Goal: Information Seeking & Learning: Find specific fact

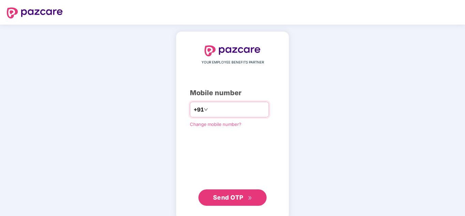
type input "**********"
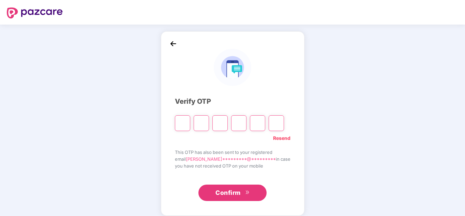
type input "*"
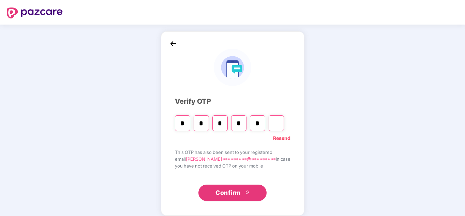
type input "*"
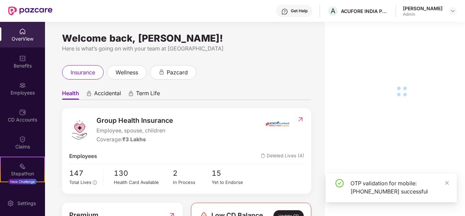
click at [19, 64] on div "Benefits" at bounding box center [22, 65] width 45 height 7
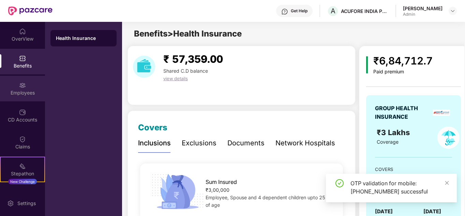
click at [23, 94] on div "Employees" at bounding box center [22, 92] width 45 height 7
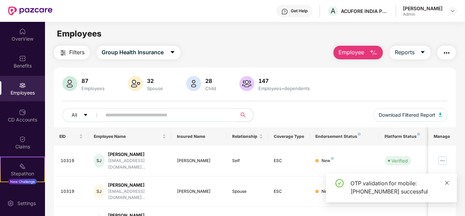
click at [447, 184] on icon "close" at bounding box center [447, 182] width 5 height 5
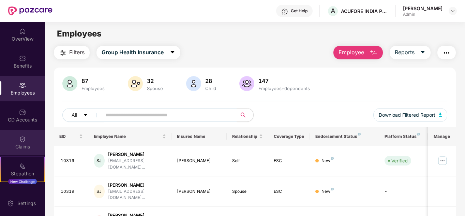
drag, startPoint x: 16, startPoint y: 144, endPoint x: 18, endPoint y: 140, distance: 3.5
click at [18, 140] on div "Claims" at bounding box center [22, 143] width 45 height 26
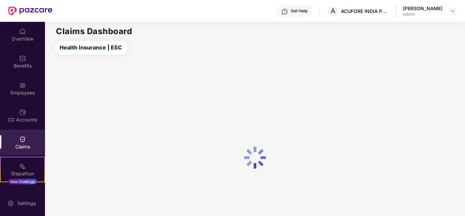
click at [25, 114] on div "CD Accounts" at bounding box center [22, 116] width 45 height 26
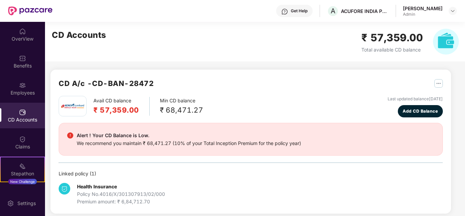
click at [24, 87] on img at bounding box center [22, 85] width 7 height 7
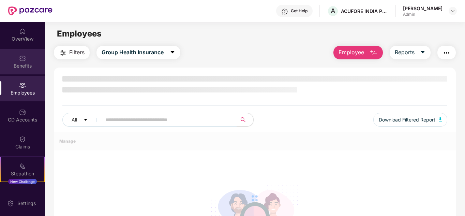
click at [21, 60] on img at bounding box center [22, 58] width 7 height 7
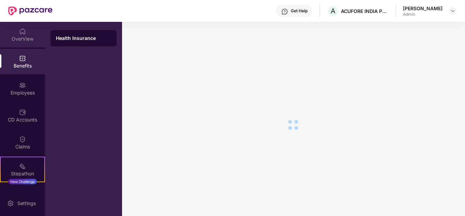
click at [21, 36] on div "OverView" at bounding box center [22, 38] width 45 height 7
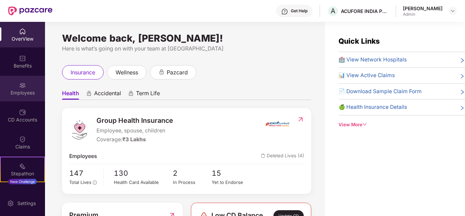
click at [25, 92] on div "Employees" at bounding box center [22, 92] width 45 height 7
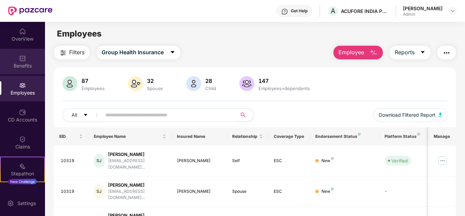
click at [24, 62] on div "Benefits" at bounding box center [22, 65] width 45 height 7
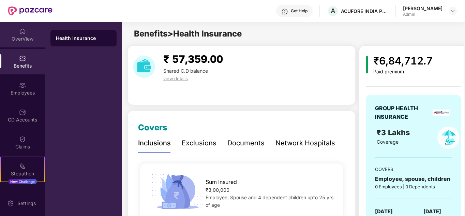
click at [18, 35] on div "OverView" at bounding box center [22, 35] width 45 height 26
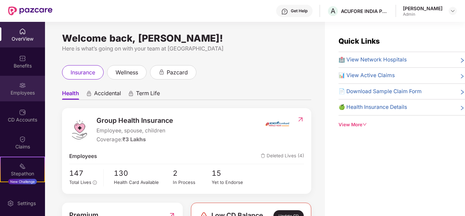
click at [23, 91] on div "Employees" at bounding box center [22, 92] width 45 height 7
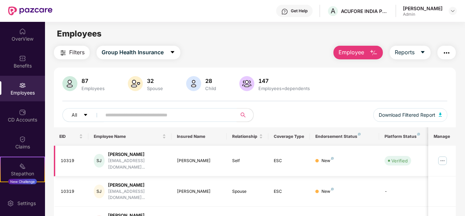
click at [445, 159] on img at bounding box center [442, 160] width 11 height 11
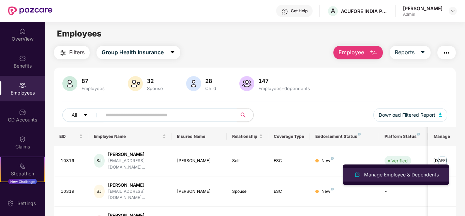
click at [407, 175] on div "Manage Employee & Dependents" at bounding box center [401, 175] width 77 height 8
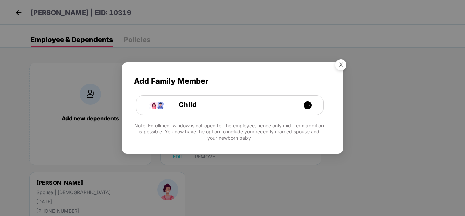
click at [345, 66] on img "Close" at bounding box center [340, 65] width 19 height 19
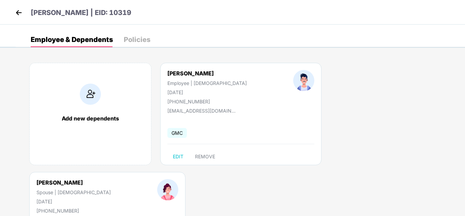
drag, startPoint x: 210, startPoint y: 72, endPoint x: 164, endPoint y: 71, distance: 46.7
click at [164, 71] on div "Sanket Jaiswal Employee | Male 20 Mar 1990 +918087481427" at bounding box center [207, 87] width 126 height 34
copy div "[PERSON_NAME]"
click at [134, 179] on div "Anisha Kachari Spouse | Female 19 July 1998 +918087481427" at bounding box center [73, 196] width 121 height 34
drag, startPoint x: 341, startPoint y: 72, endPoint x: 299, endPoint y: 74, distance: 41.6
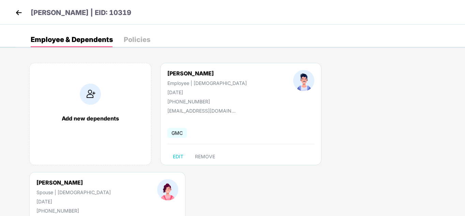
click at [134, 179] on div "Anisha Kachari Spouse | Female 19 July 1998 +918087481427" at bounding box center [73, 196] width 121 height 34
copy div "[PERSON_NAME]"
drag, startPoint x: 197, startPoint y: 91, endPoint x: 168, endPoint y: 93, distance: 29.7
click at [168, 93] on div "20 Mar 1990" at bounding box center [206, 92] width 79 height 6
copy div "20 Mar 1990"
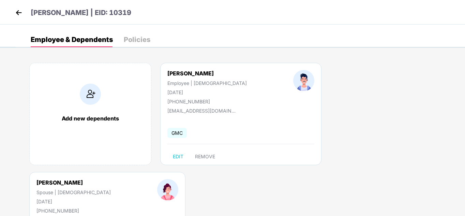
drag, startPoint x: 328, startPoint y: 88, endPoint x: 285, endPoint y: 92, distance: 42.8
click at [134, 179] on div "Anisha Kachari Spouse | Female 19 July 1998 +918087481427" at bounding box center [73, 196] width 121 height 34
copy div "19 July 1998"
click at [21, 12] on img at bounding box center [19, 13] width 10 height 10
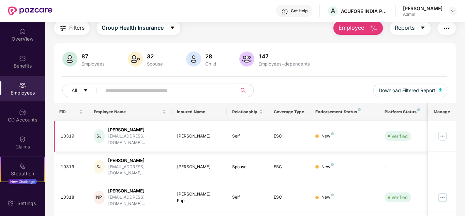
scroll to position [68, 0]
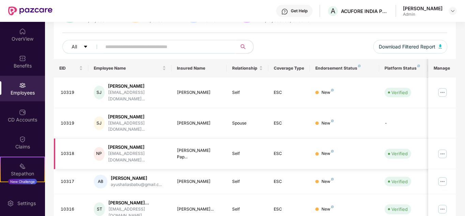
click at [441, 148] on img at bounding box center [442, 153] width 11 height 11
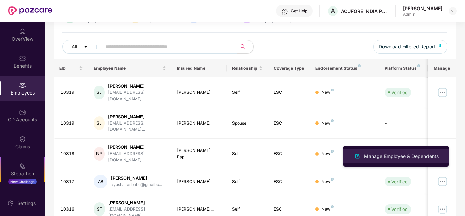
click at [378, 155] on div "Manage Employee & Dependents" at bounding box center [401, 156] width 77 height 8
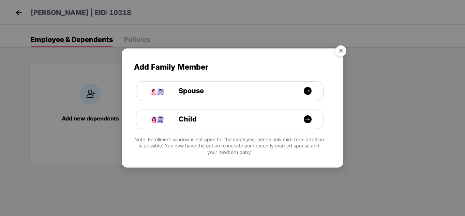
click at [340, 45] on img "Close" at bounding box center [340, 51] width 19 height 19
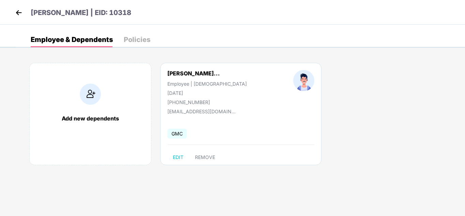
drag, startPoint x: 198, startPoint y: 91, endPoint x: 166, endPoint y: 92, distance: 32.4
click at [166, 92] on div "Naveen Aiyappan Papp... Employee | Male 28 June 1998 +918754302276" at bounding box center [207, 87] width 126 height 35
copy div "28 June 1998"
drag, startPoint x: 209, startPoint y: 102, endPoint x: 176, endPoint y: 101, distance: 33.4
click at [176, 101] on div "+918754302276" at bounding box center [206, 102] width 79 height 6
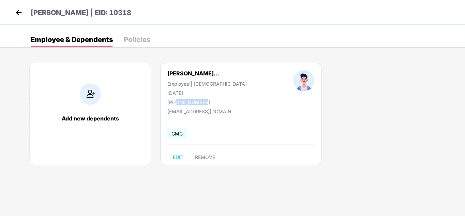
copy div "8754302276"
drag, startPoint x: 234, startPoint y: 110, endPoint x: 160, endPoint y: 114, distance: 73.4
click at [160, 114] on div "Naveen Aiyappan Papp... Employee | Male 28 June 1998 +918754302276 naveenapn280…" at bounding box center [240, 114] width 161 height 102
copy div "naveenapn2806@gmail.com"
click at [206, 125] on div "Naveen Aiyappan Papp... Employee | Male 28 June 1998 +918754302276 naveenapn280…" at bounding box center [240, 114] width 161 height 102
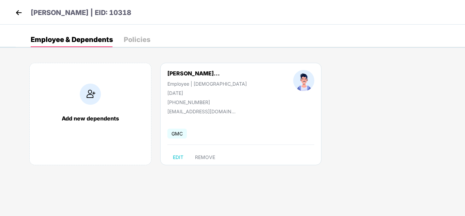
click at [15, 11] on img at bounding box center [19, 13] width 10 height 10
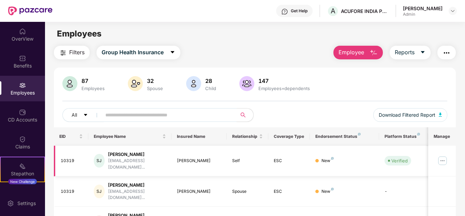
click at [446, 157] on img at bounding box center [442, 160] width 11 height 11
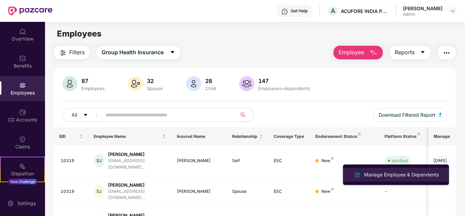
click at [388, 174] on div "Manage Employee & Dependents" at bounding box center [401, 175] width 77 height 8
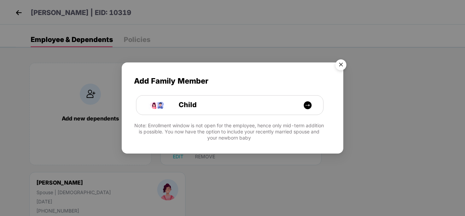
click at [342, 64] on img "Close" at bounding box center [340, 65] width 19 height 19
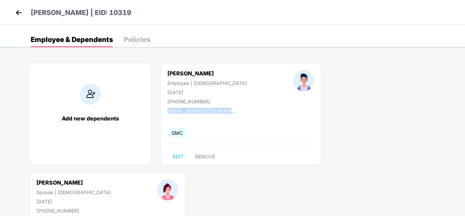
drag, startPoint x: 228, startPoint y: 111, endPoint x: 165, endPoint y: 110, distance: 63.1
click at [165, 110] on div "Sanket Jaiswal Employee | Male 20 Mar 1990 +918087481427 sanketjaiswal@gmail.co…" at bounding box center [240, 114] width 161 height 102
copy div "sanketjaiswal@gmail.com"
click at [228, 99] on div "Sanket Jaiswal Employee | Male 20 Mar 1990 +918087481427" at bounding box center [207, 87] width 126 height 34
drag, startPoint x: 205, startPoint y: 102, endPoint x: 176, endPoint y: 101, distance: 29.3
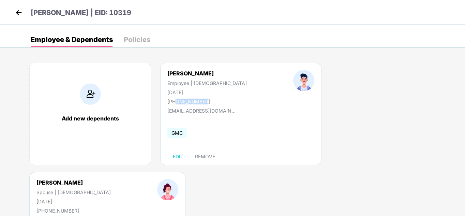
click at [176, 101] on div "+918087481427" at bounding box center [206, 102] width 79 height 6
copy div "8087481427"
click at [21, 11] on img at bounding box center [19, 13] width 10 height 10
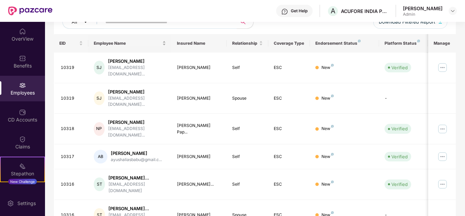
scroll to position [136, 0]
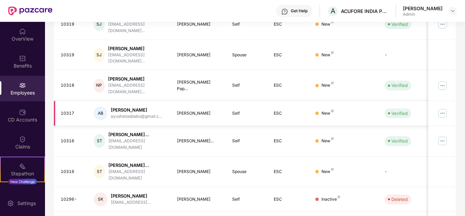
click at [441, 108] on img at bounding box center [442, 113] width 11 height 11
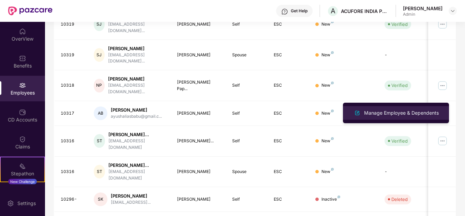
click at [402, 111] on div "Manage Employee & Dependents" at bounding box center [401, 113] width 77 height 8
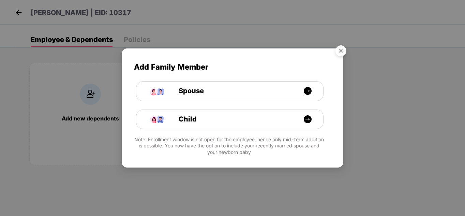
click at [342, 50] on img "Close" at bounding box center [340, 51] width 19 height 19
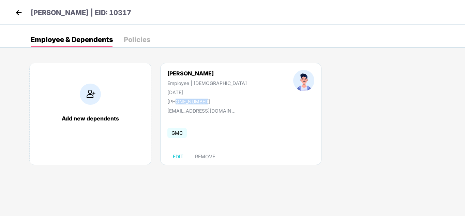
drag, startPoint x: 205, startPoint y: 100, endPoint x: 176, endPoint y: 103, distance: 28.4
click at [176, 103] on div "+919605016353" at bounding box center [206, 102] width 79 height 6
copy div "9605016353"
click at [236, 114] on div "Ayush Alias Babu Employee | Male 04 Dec 1999 +919605016353 ayushaliasbabu@gmail…" at bounding box center [240, 114] width 161 height 102
drag, startPoint x: 233, startPoint y: 110, endPoint x: 166, endPoint y: 113, distance: 66.9
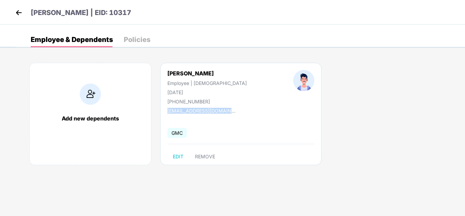
click at [166, 113] on div "Ayush Alias Babu Employee | Male 04 Dec 1999 +919605016353 ayushaliasbabu@gmail…" at bounding box center [240, 114] width 161 height 102
click at [208, 125] on div "Ayush Alias Babu Employee | Male 04 Dec 1999 +919605016353 ayushaliasbabu@gmail…" at bounding box center [240, 114] width 161 height 102
drag, startPoint x: 197, startPoint y: 93, endPoint x: 166, endPoint y: 93, distance: 31.4
click at [166, 93] on div "Ayush Alias Babu Employee | Male 04 Dec 1999 +919605016353" at bounding box center [207, 87] width 126 height 34
click at [16, 12] on img at bounding box center [19, 13] width 10 height 10
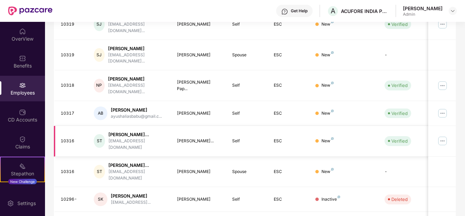
click at [445, 135] on img at bounding box center [442, 140] width 11 height 11
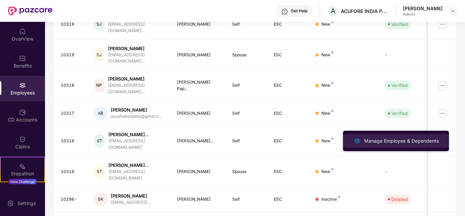
click at [399, 141] on div "Manage Employee & Dependents" at bounding box center [401, 141] width 77 height 8
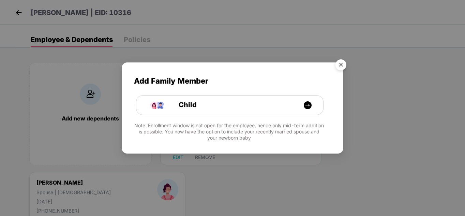
click at [339, 65] on img "Close" at bounding box center [340, 65] width 19 height 19
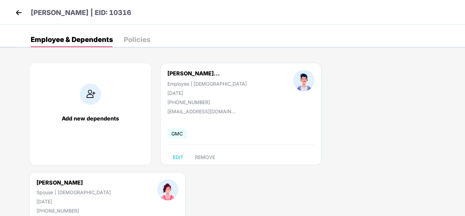
drag, startPoint x: 167, startPoint y: 74, endPoint x: 235, endPoint y: 73, distance: 68.2
click at [235, 73] on div "Sivaganesan Thiyagar... Employee | Male 26 July 1995 +916374743712" at bounding box center [207, 87] width 126 height 35
drag, startPoint x: 373, startPoint y: 74, endPoint x: 326, endPoint y: 74, distance: 47.7
click at [134, 179] on div "Alagumeena Babu Spouse | Female 12 Apr 1999 +916374743712" at bounding box center [73, 196] width 121 height 34
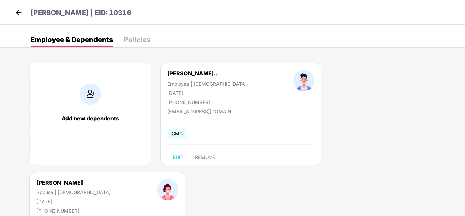
drag, startPoint x: 374, startPoint y: 73, endPoint x: 321, endPoint y: 74, distance: 52.9
click at [134, 179] on div "Alagumeena Babu Spouse | Female 12 Apr 1999 +916374743712" at bounding box center [73, 196] width 121 height 34
drag, startPoint x: 198, startPoint y: 91, endPoint x: 180, endPoint y: 92, distance: 18.1
click at [180, 92] on div "26 July 1995" at bounding box center [206, 93] width 79 height 6
click at [207, 99] on div "Sivaganesan Thiyagar... Employee | Male 26 July 1995 +916374743712" at bounding box center [207, 87] width 126 height 35
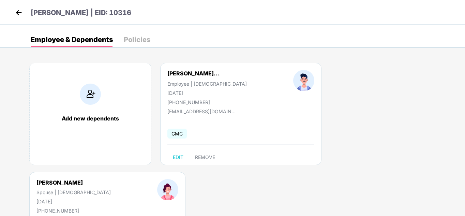
drag, startPoint x: 200, startPoint y: 92, endPoint x: 157, endPoint y: 93, distance: 43.7
click at [157, 93] on div "Sivaganesan Thiyagar... Employee | Male 26 July 1995 +916374743712" at bounding box center [207, 87] width 126 height 35
drag, startPoint x: 351, startPoint y: 91, endPoint x: 322, endPoint y: 94, distance: 29.5
click at [134, 179] on div "Alagumeena Babu Spouse | Female 12 Apr 1999 +916374743712" at bounding box center [73, 196] width 121 height 34
click at [111, 198] on div "12 Apr 1999" at bounding box center [73, 201] width 74 height 6
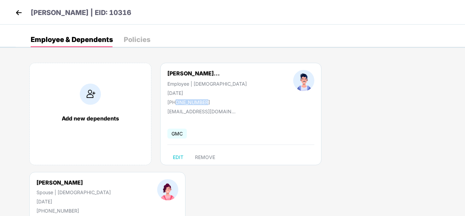
drag, startPoint x: 205, startPoint y: 103, endPoint x: 176, endPoint y: 103, distance: 29.3
click at [176, 103] on div "+916374743712" at bounding box center [206, 102] width 79 height 6
click at [280, 123] on div "Sivaganesan Thiyagar... Employee | Male 26 July 1995 +916374743712 sivagavis59@…" at bounding box center [240, 114] width 161 height 102
drag, startPoint x: 380, startPoint y: 110, endPoint x: 319, endPoint y: 113, distance: 60.8
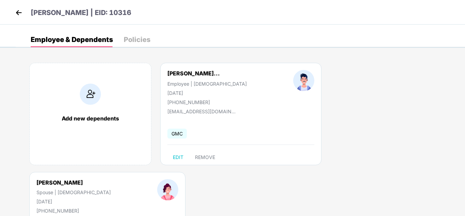
click at [17, 13] on img at bounding box center [19, 13] width 10 height 10
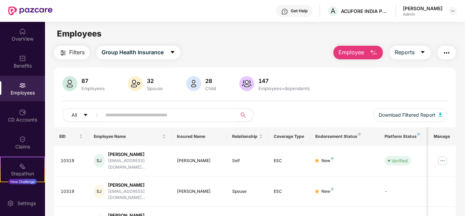
click at [355, 48] on button "Employee" at bounding box center [357, 53] width 49 height 14
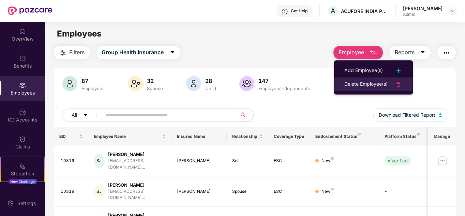
click at [360, 81] on div "Delete Employee(s)" at bounding box center [365, 84] width 43 height 8
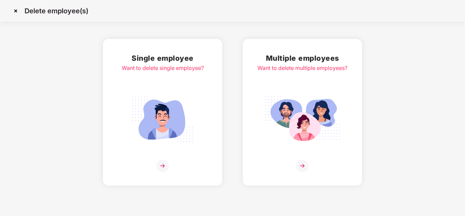
click at [295, 96] on img at bounding box center [302, 119] width 76 height 53
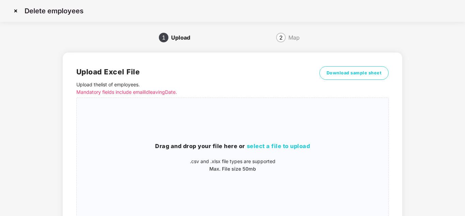
click at [13, 9] on img at bounding box center [15, 10] width 11 height 11
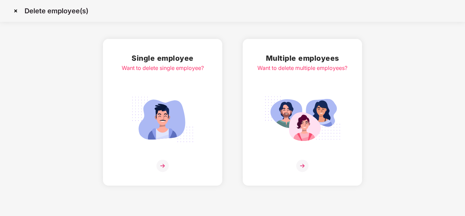
click at [151, 139] on img at bounding box center [162, 119] width 76 height 53
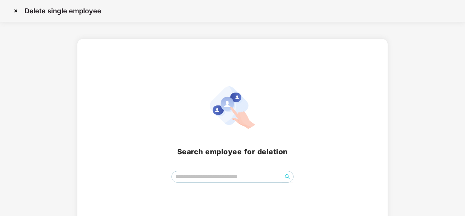
click at [16, 9] on img at bounding box center [15, 10] width 11 height 11
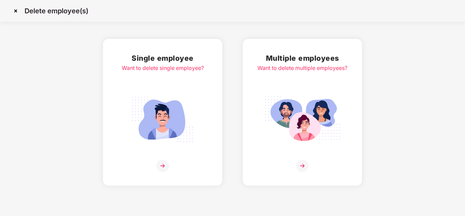
click at [12, 11] on img at bounding box center [15, 10] width 11 height 11
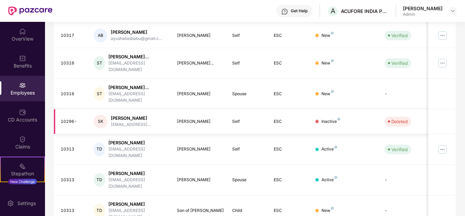
scroll to position [215, 0]
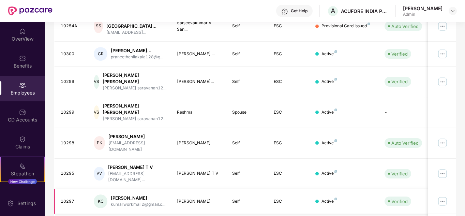
scroll to position [209, 0]
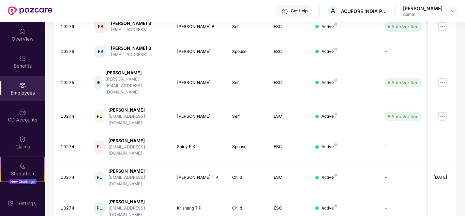
scroll to position [203, 0]
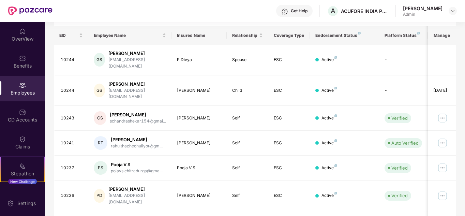
scroll to position [0, 0]
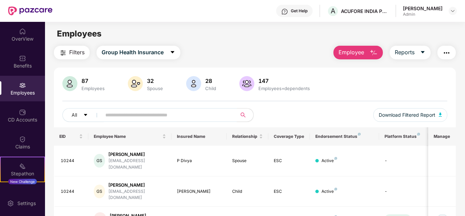
click at [169, 113] on input "text" at bounding box center [166, 115] width 122 height 10
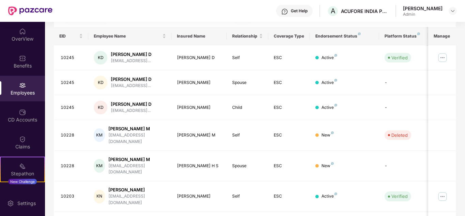
scroll to position [102, 0]
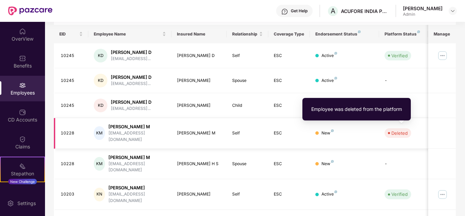
type input "******"
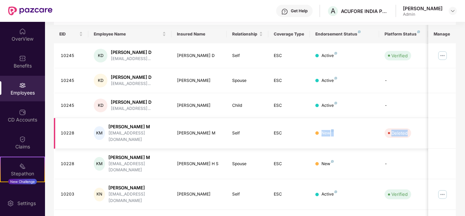
drag, startPoint x: 412, startPoint y: 132, endPoint x: 322, endPoint y: 127, distance: 89.8
click at [322, 127] on tr "10228 KM Karthik M [EMAIL_ADDRESS][DOMAIN_NAME] [PERSON_NAME] M Self ESC New De…" at bounding box center [275, 133] width 443 height 31
click at [385, 149] on td "-" at bounding box center [403, 164] width 48 height 31
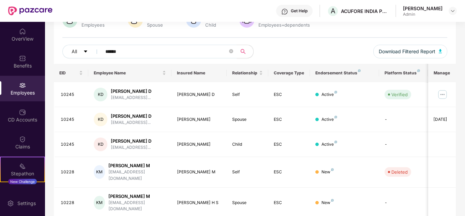
scroll to position [0, 0]
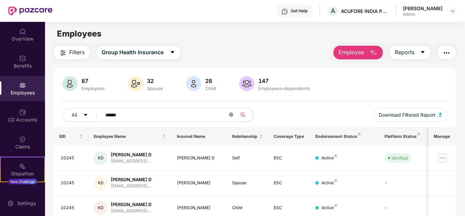
click at [230, 113] on icon "close-circle" at bounding box center [231, 115] width 4 height 4
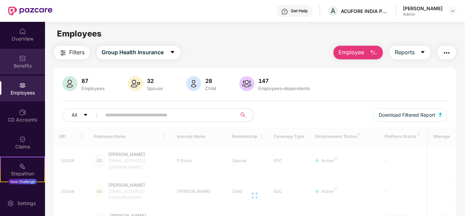
click at [24, 66] on div "Benefits" at bounding box center [22, 65] width 45 height 7
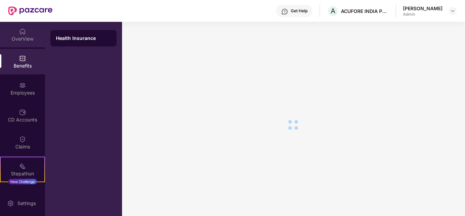
click at [20, 38] on div "OverView" at bounding box center [22, 38] width 45 height 7
